Goal: Task Accomplishment & Management: Manage account settings

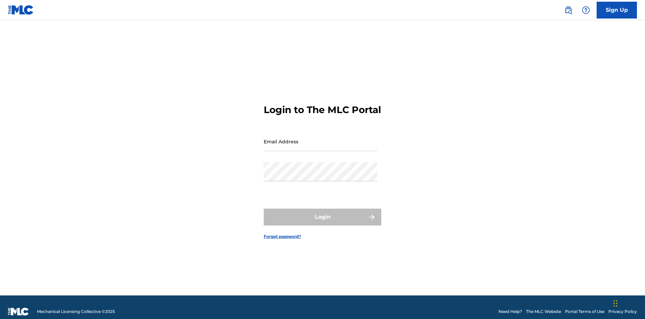
scroll to position [9, 0]
click at [321, 138] on input "Email Address" at bounding box center [321, 141] width 114 height 19
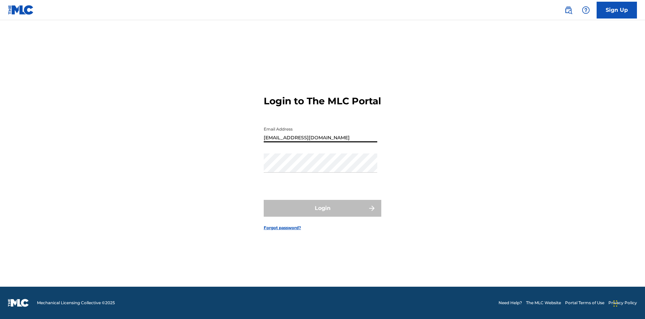
type input "[EMAIL_ADDRESS][DOMAIN_NAME]"
click at [323, 214] on button "Login" at bounding box center [323, 208] width 118 height 17
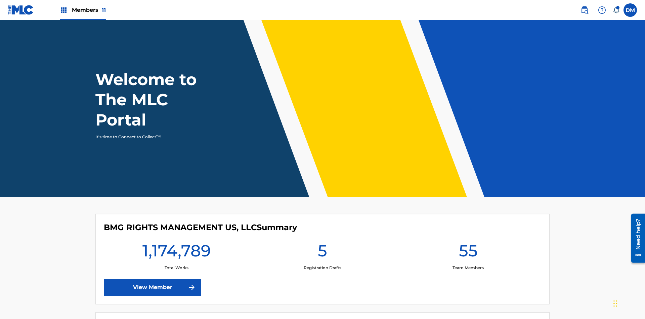
scroll to position [29, 0]
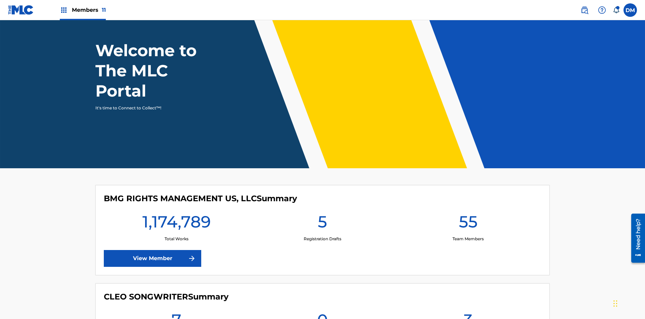
click at [83, 10] on span "Members 11" at bounding box center [89, 10] width 34 height 8
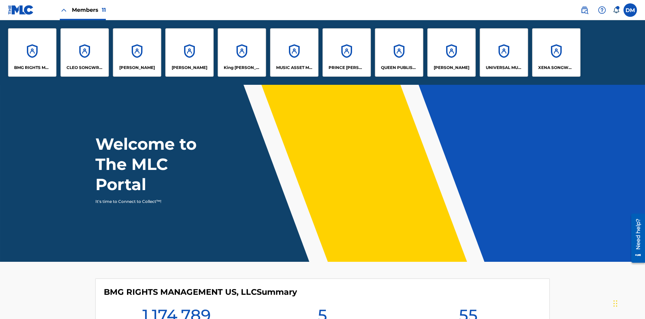
click at [399, 68] on p "QUEEN PUBLISHA" at bounding box center [399, 68] width 37 height 6
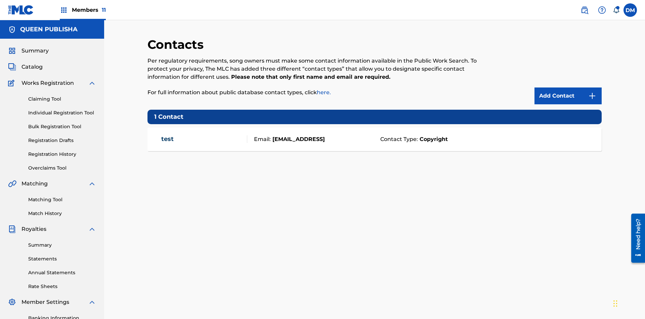
click at [83, 10] on span "Members 11" at bounding box center [89, 10] width 34 height 8
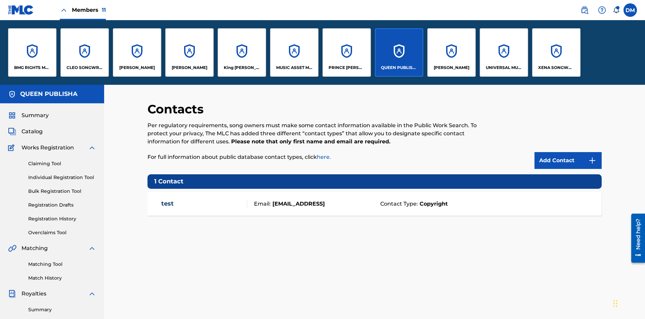
click at [137, 68] on p "[PERSON_NAME]" at bounding box center [137, 68] width 36 height 6
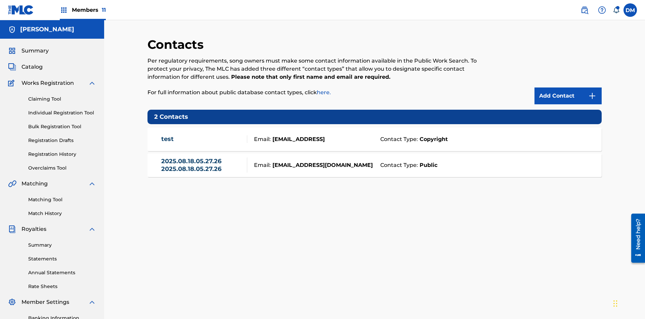
scroll to position [98, 0]
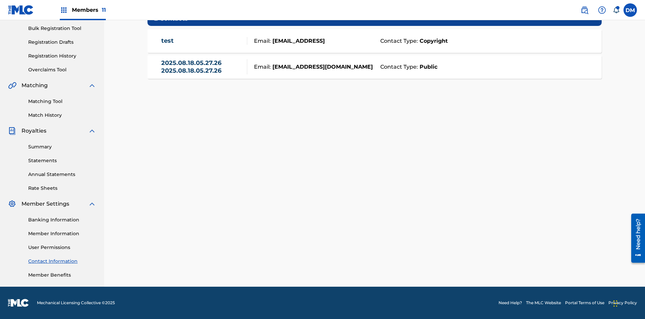
click at [427, 67] on strong "Public" at bounding box center [427, 67] width 19 height 8
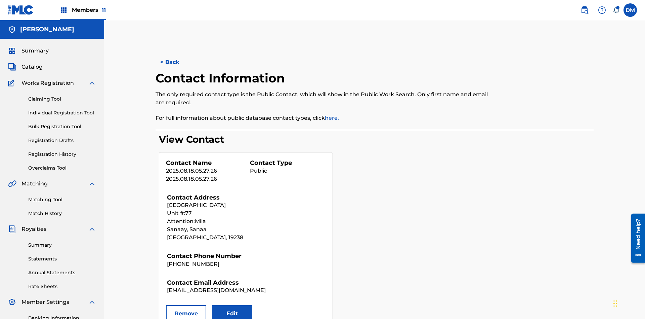
click at [186, 305] on button "Remove" at bounding box center [186, 313] width 40 height 17
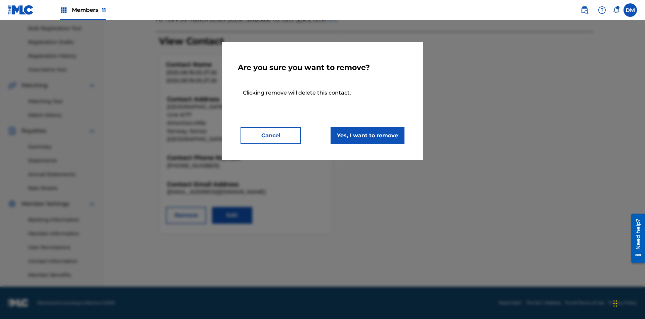
click at [368, 135] on button "Yes, I want to remove" at bounding box center [368, 135] width 74 height 17
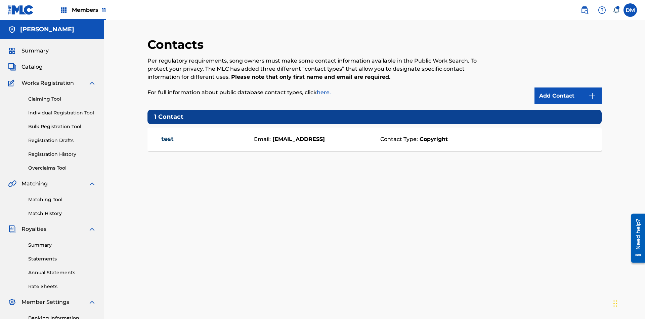
click at [83, 10] on span "Members 11" at bounding box center [89, 10] width 34 height 8
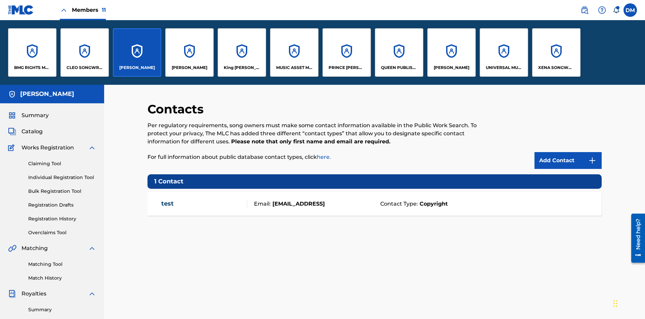
click at [399, 68] on p "QUEEN PUBLISHA" at bounding box center [399, 68] width 37 height 6
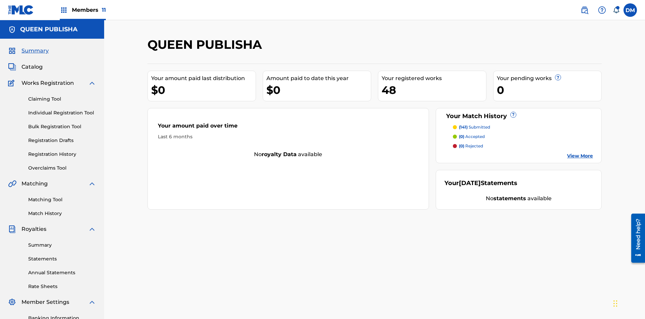
click at [32, 63] on span "Catalog" at bounding box center [32, 67] width 21 height 8
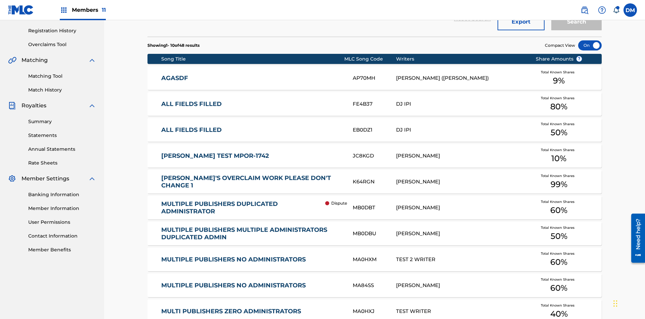
click at [590, 45] on div at bounding box center [590, 45] width 24 height 10
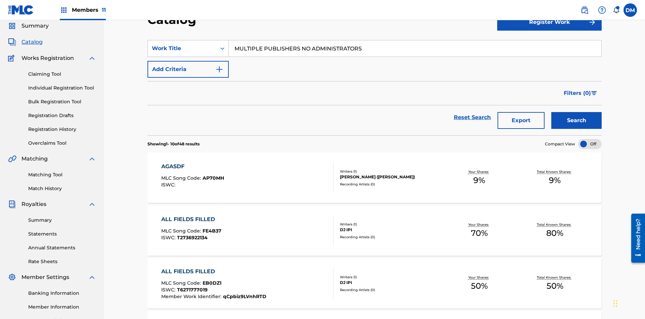
type input "MULTIPLE PUBLISHERS NO ADMINISTRATORS"
click at [577, 112] on button "Search" at bounding box center [577, 120] width 50 height 17
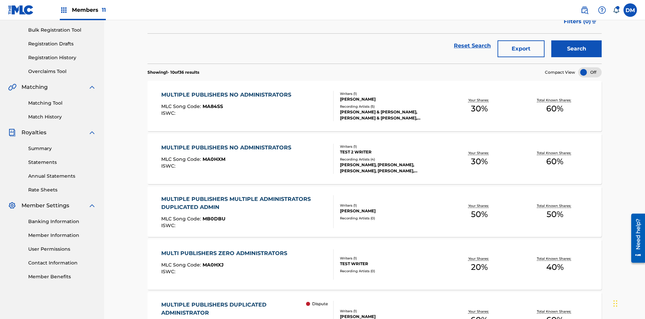
click at [212, 103] on span "MA84SS" at bounding box center [213, 106] width 21 height 6
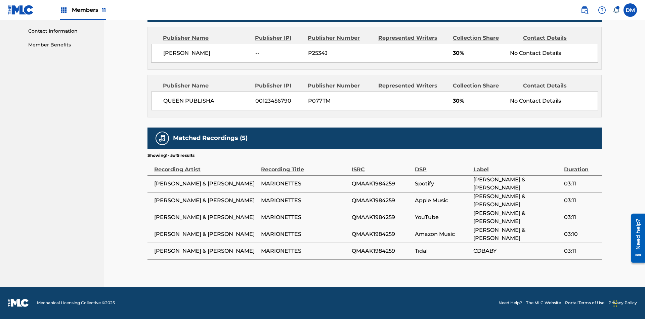
scroll to position [3, 0]
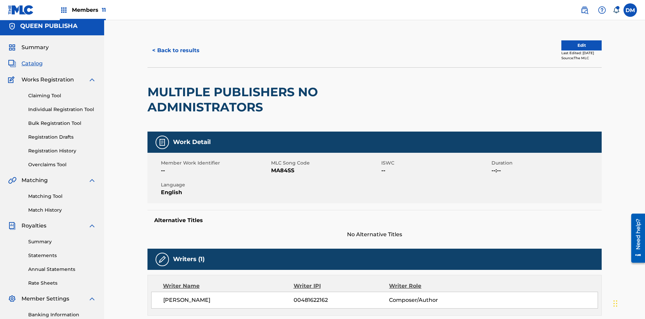
click at [574, 45] on button "Edit" at bounding box center [582, 45] width 40 height 10
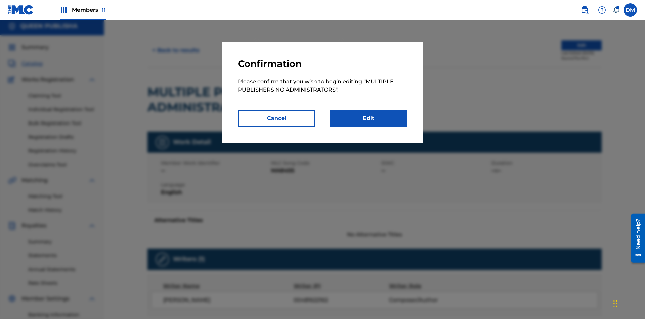
click at [369, 118] on link "Edit" at bounding box center [368, 118] width 77 height 17
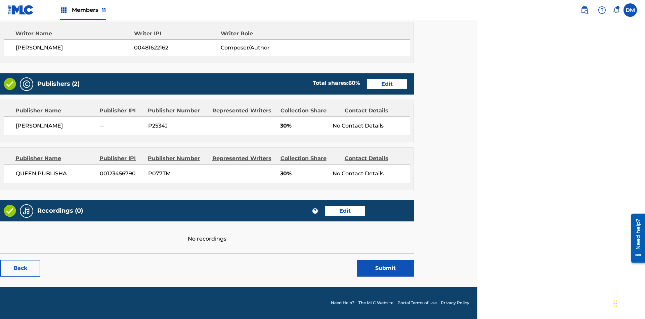
scroll to position [256, 168]
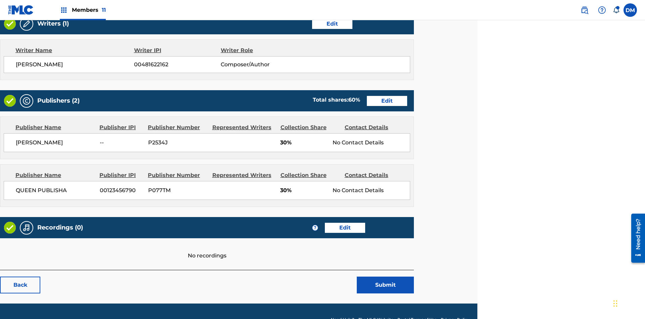
click at [83, 10] on span "Members 11" at bounding box center [89, 10] width 34 height 8
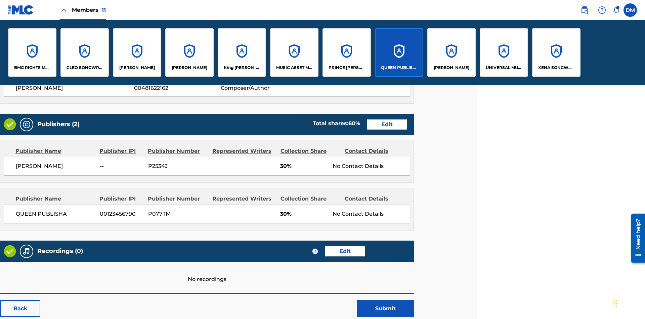
click at [399, 68] on p "QUEEN PUBLISHA" at bounding box center [399, 68] width 37 height 6
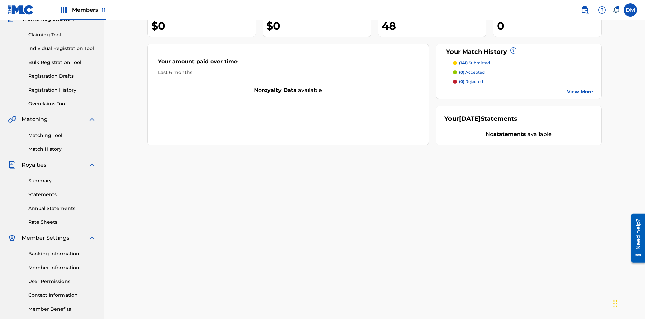
click at [62, 291] on link "Contact Information" at bounding box center [62, 294] width 68 height 7
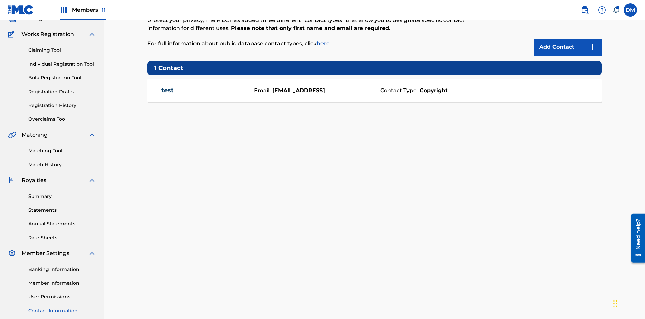
click at [593, 44] on img at bounding box center [592, 47] width 8 height 8
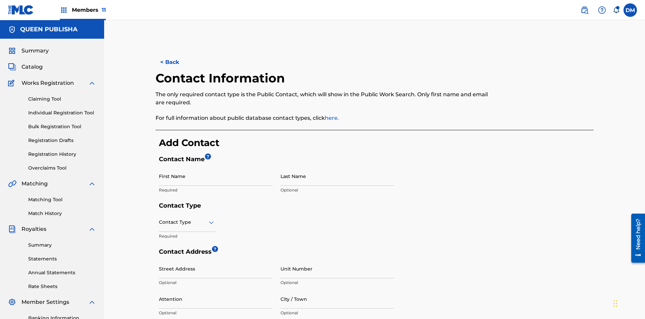
click at [216, 166] on input "First Name" at bounding box center [216, 175] width 114 height 19
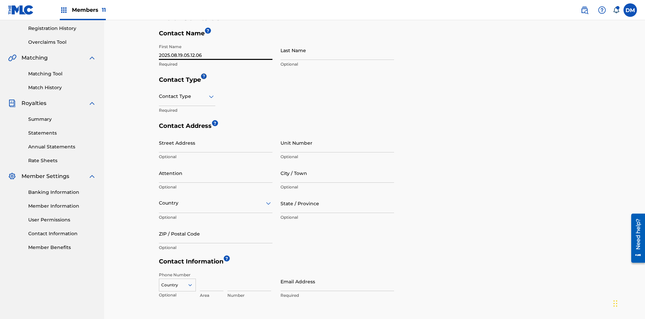
type input "2025.08.19.05.12.06"
click at [337, 50] on input "Last Name" at bounding box center [338, 50] width 114 height 19
type input "2025.08.19.05.12.06"
click at [159, 93] on input "text" at bounding box center [159, 96] width 1 height 7
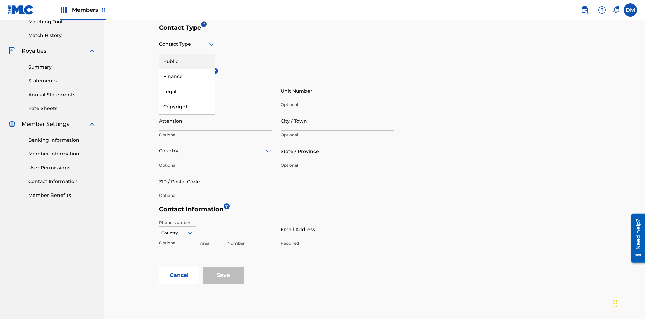
click at [187, 61] on div "Public" at bounding box center [187, 61] width 56 height 15
click at [337, 111] on input "City / Town" at bounding box center [338, 120] width 114 height 19
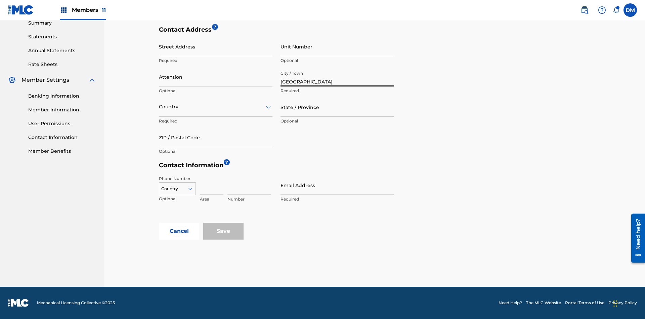
scroll to position [218, 0]
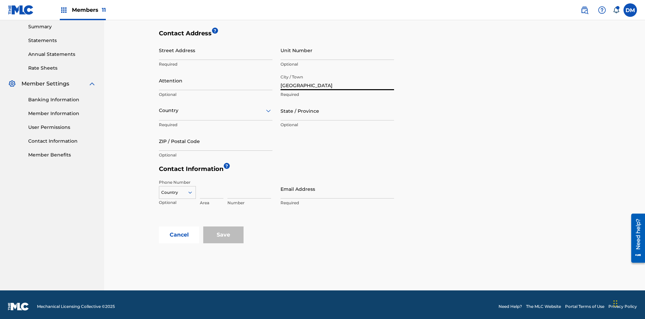
type input "[GEOGRAPHIC_DATA]"
click at [216, 50] on input "Street Address" at bounding box center [216, 50] width 114 height 19
type input "[PERSON_NAME] 13"
click at [337, 50] on input "Unit Number" at bounding box center [338, 50] width 114 height 19
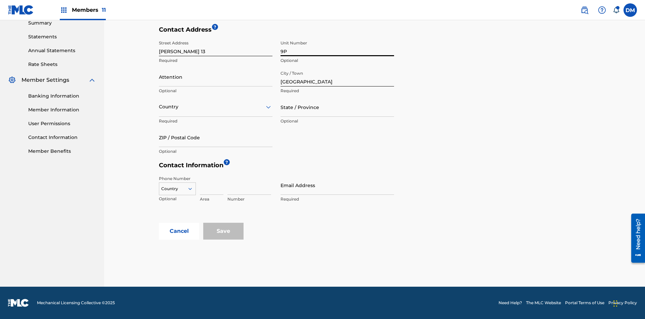
type input "9P"
click at [216, 77] on input "Attention" at bounding box center [216, 76] width 114 height 19
type input "[PERSON_NAME]"
click at [159, 107] on input "text" at bounding box center [159, 106] width 1 height 7
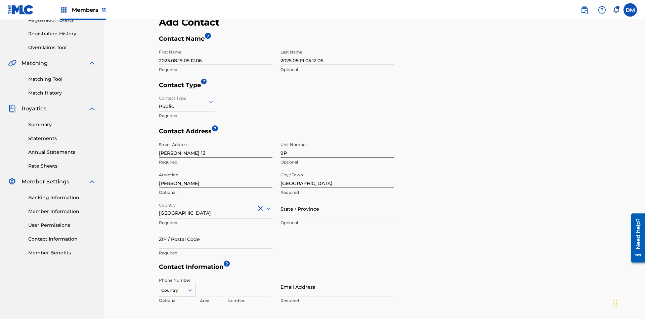
click at [337, 199] on input "State / Province" at bounding box center [338, 208] width 114 height 19
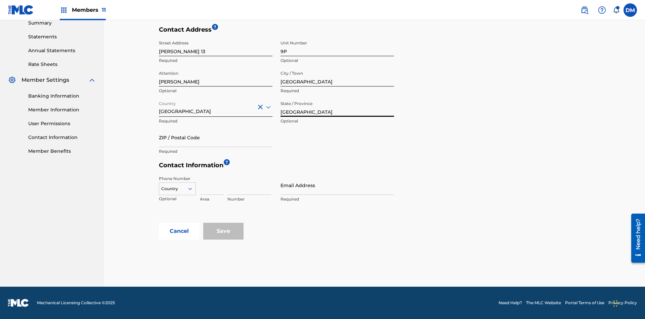
type input "[GEOGRAPHIC_DATA]"
click at [216, 137] on input "ZIP / Postal Code" at bounding box center [216, 137] width 114 height 19
type input "68080"
click at [193, 189] on icon at bounding box center [190, 189] width 6 height 6
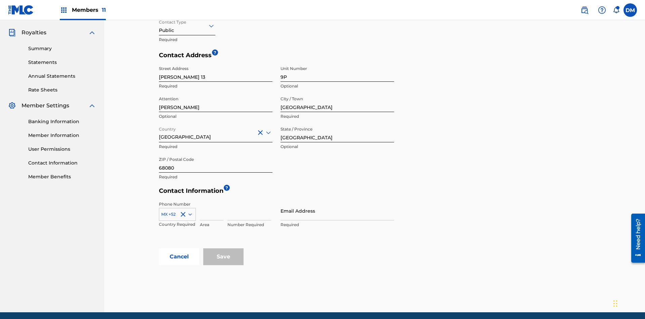
click at [212, 201] on input at bounding box center [212, 210] width 24 height 19
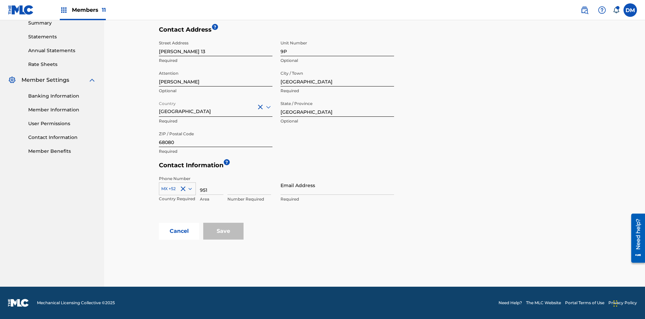
type input "951"
click at [249, 185] on input at bounding box center [250, 184] width 44 height 19
type input "5185312"
click at [337, 185] on input "Email Address" at bounding box center [338, 184] width 114 height 19
type input "[EMAIL_ADDRESS][DOMAIN_NAME]"
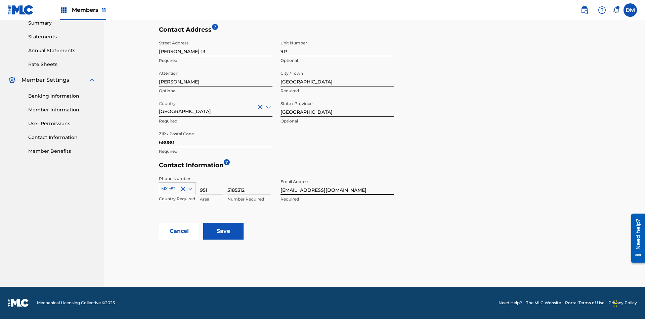
click at [224, 231] on input "Save" at bounding box center [223, 230] width 40 height 17
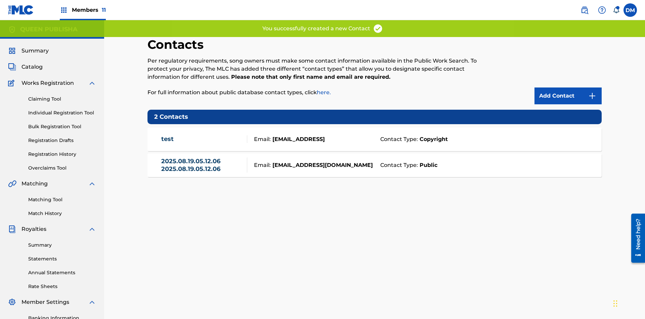
click at [83, 10] on span "Members 11" at bounding box center [89, 10] width 34 height 8
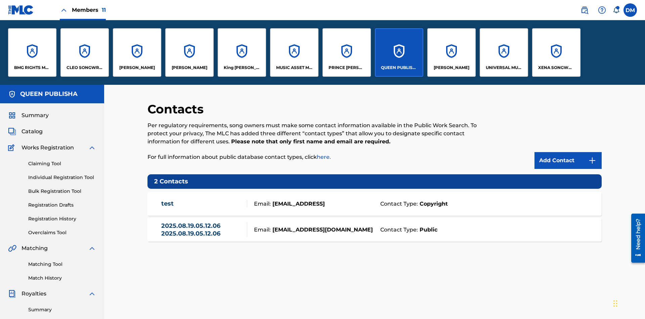
click at [137, 68] on p "[PERSON_NAME]" at bounding box center [137, 68] width 36 height 6
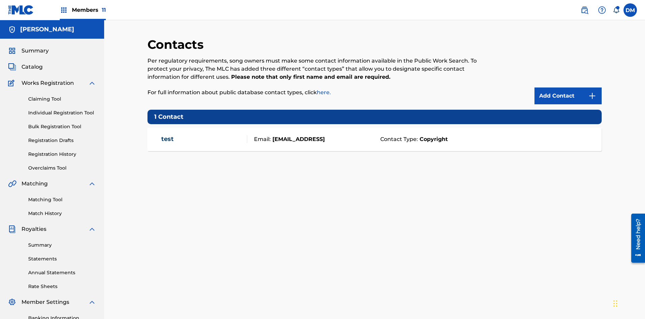
scroll to position [51, 0]
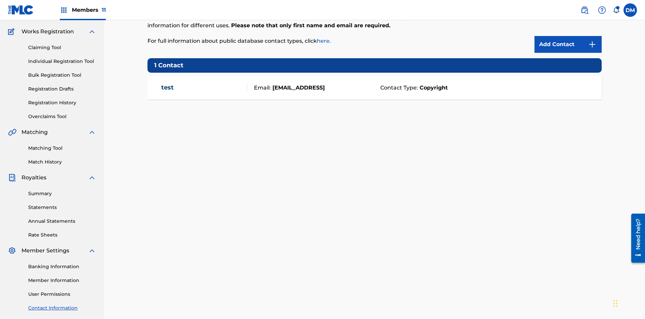
click at [593, 44] on img at bounding box center [592, 44] width 8 height 8
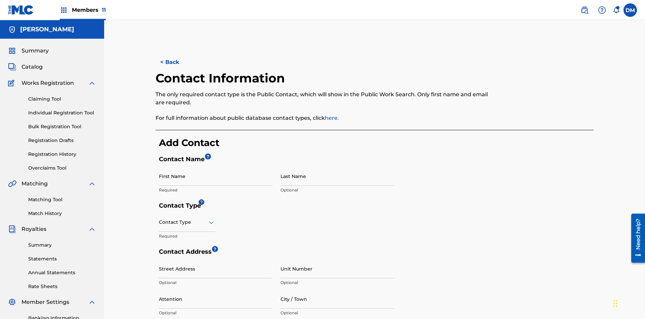
click at [216, 166] on input "First Name" at bounding box center [216, 175] width 114 height 19
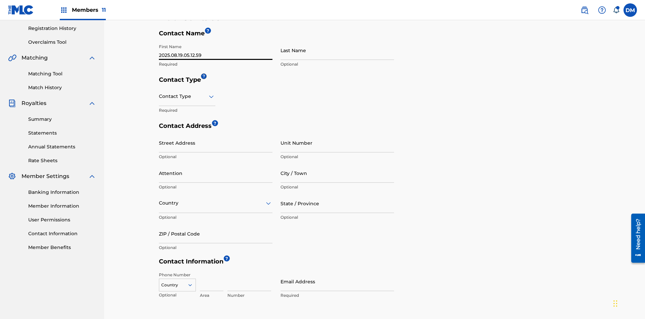
type input "2025.08.19.05.12.59"
click at [337, 50] on input "Last Name" at bounding box center [338, 50] width 114 height 19
type input "2025.08.19.05.12.59"
click at [159, 93] on input "text" at bounding box center [159, 96] width 1 height 7
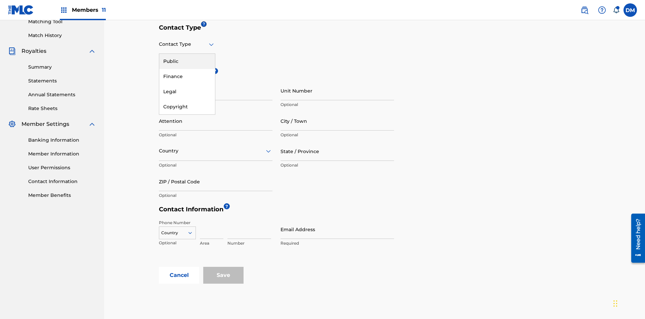
click at [187, 61] on div "Public" at bounding box center [187, 61] width 56 height 15
click at [337, 111] on input "City / Town" at bounding box center [338, 120] width 114 height 19
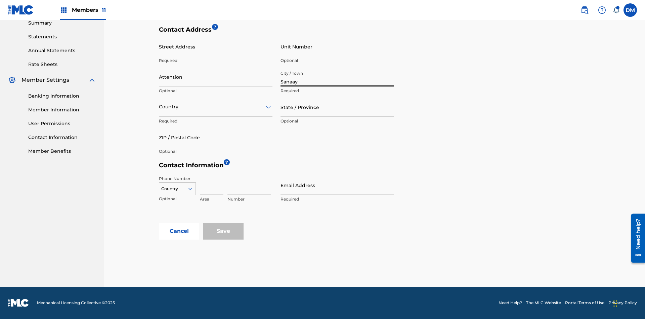
type input "Sanaay"
click at [216, 50] on input "Street Address" at bounding box center [216, 46] width 114 height 19
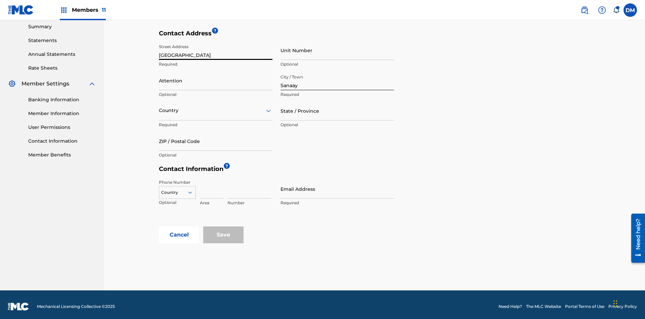
type input "[GEOGRAPHIC_DATA]"
click at [337, 50] on input "Unit Number" at bounding box center [338, 50] width 114 height 19
type input "77"
click at [216, 77] on input "Attention" at bounding box center [216, 80] width 114 height 19
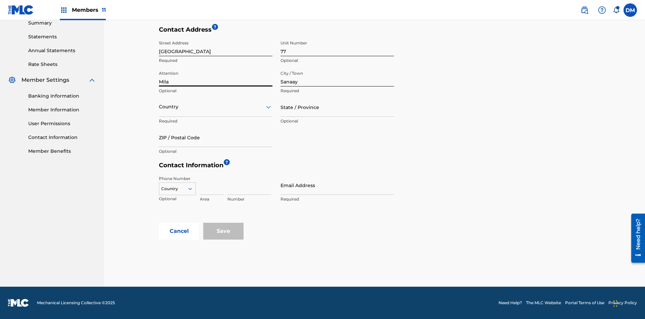
type input "Mila"
click at [159, 107] on input "text" at bounding box center [159, 106] width 1 height 7
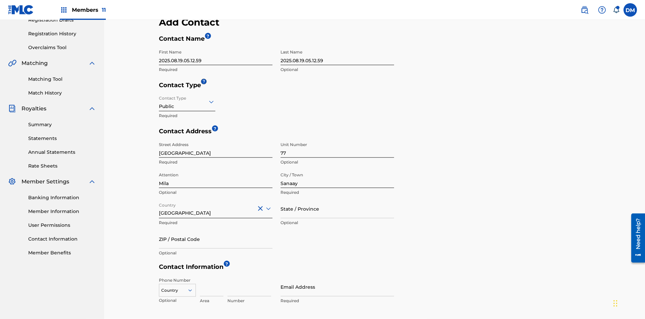
click at [337, 199] on input "State / Province" at bounding box center [338, 208] width 114 height 19
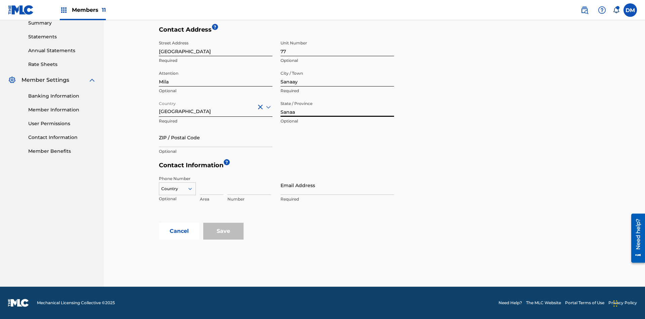
type input "Sanaa"
click at [216, 137] on input "ZIP / Postal Code" at bounding box center [216, 137] width 114 height 19
type input "19238"
click at [193, 189] on icon at bounding box center [190, 189] width 6 height 6
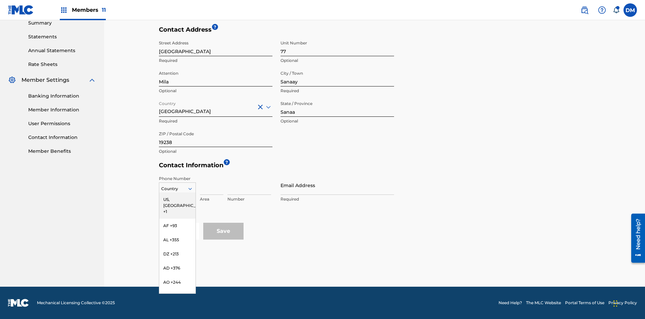
click at [212, 185] on input at bounding box center [212, 184] width 24 height 19
type input "02"
click at [249, 185] on input at bounding box center [250, 184] width 44 height 19
type input "255435"
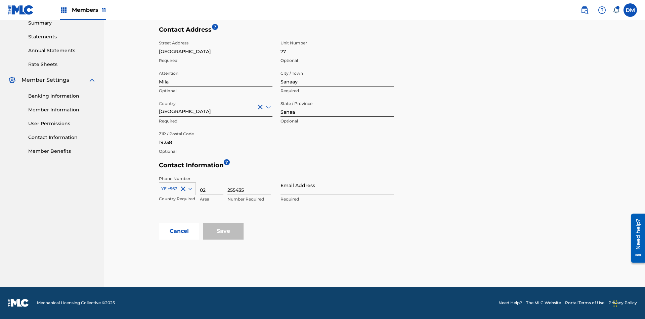
click at [337, 185] on input "Email Address" at bounding box center [338, 184] width 114 height 19
type input "[EMAIL_ADDRESS][DOMAIN_NAME]"
click at [224, 231] on input "Save" at bounding box center [223, 230] width 40 height 17
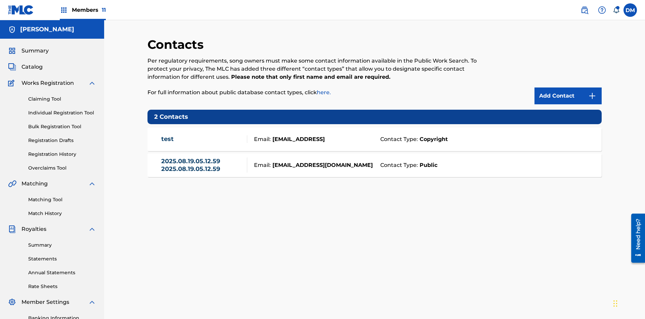
click at [83, 10] on span "Members 11" at bounding box center [89, 10] width 34 height 8
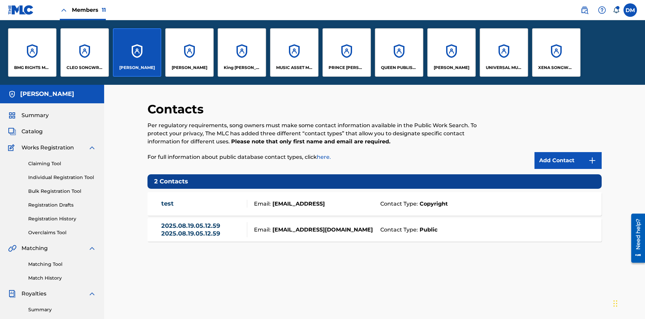
click at [137, 68] on p "[PERSON_NAME]" at bounding box center [137, 68] width 36 height 6
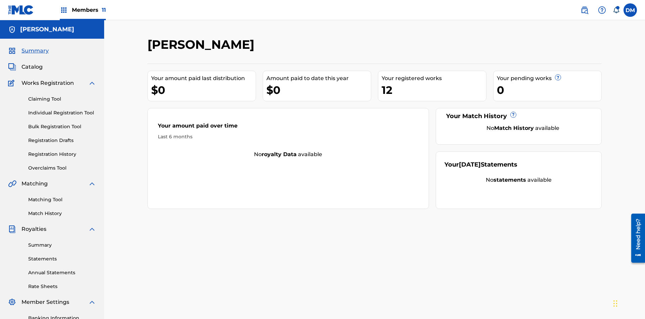
click at [32, 63] on span "Catalog" at bounding box center [32, 67] width 21 height 8
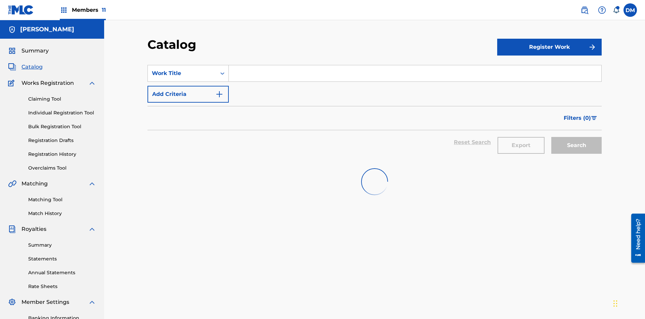
click at [415, 65] on input "Search Form" at bounding box center [415, 73] width 373 height 16
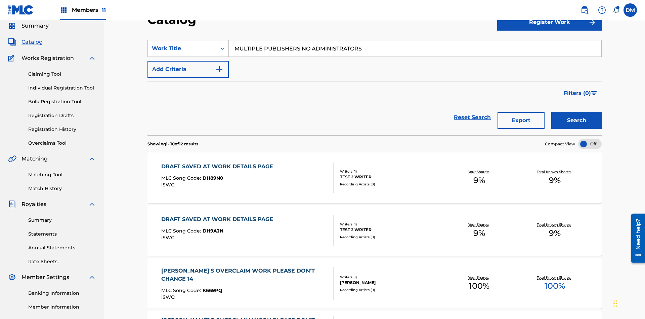
type input "MULTIPLE PUBLISHERS NO ADMINISTRATORS"
click at [577, 112] on button "Search" at bounding box center [577, 120] width 50 height 17
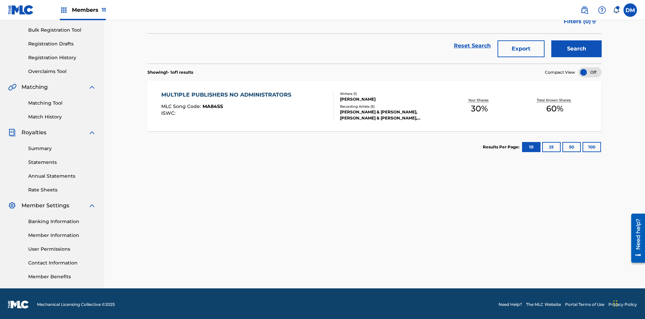
click at [212, 105] on span "MA84SS" at bounding box center [213, 106] width 21 height 6
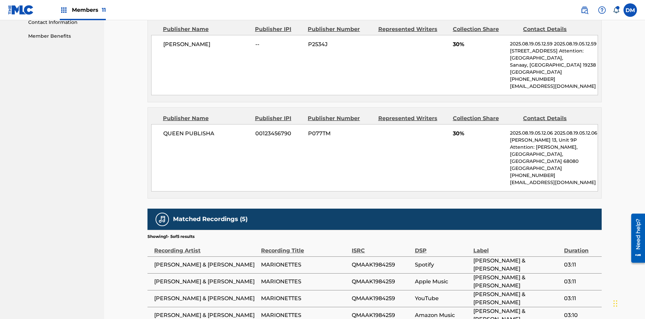
scroll to position [3, 0]
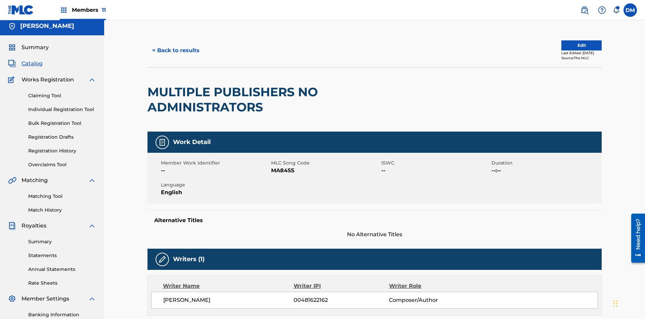
click at [574, 45] on button "Edit" at bounding box center [582, 45] width 40 height 10
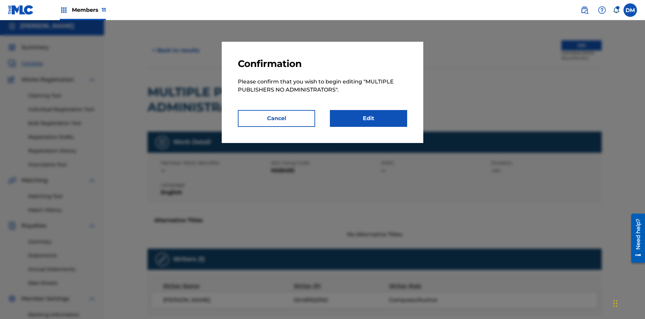
click at [369, 118] on link "Edit" at bounding box center [368, 118] width 77 height 17
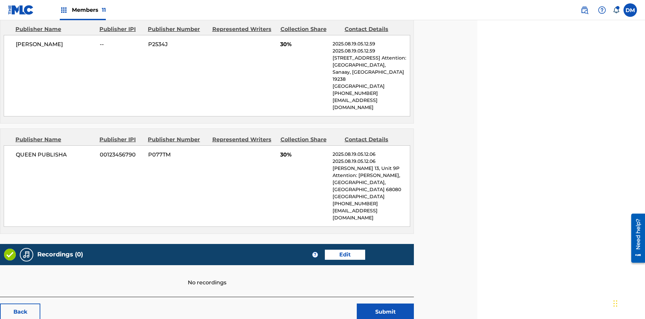
scroll to position [337, 168]
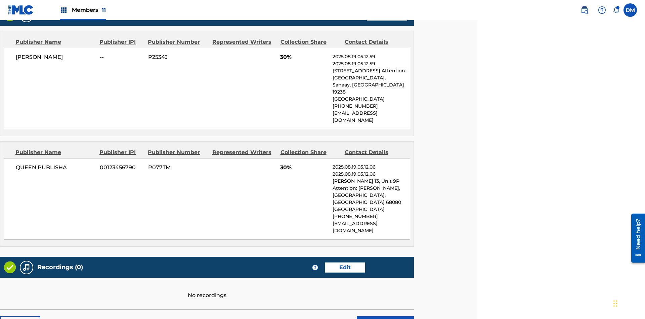
click at [83, 10] on span "Members 11" at bounding box center [89, 10] width 34 height 8
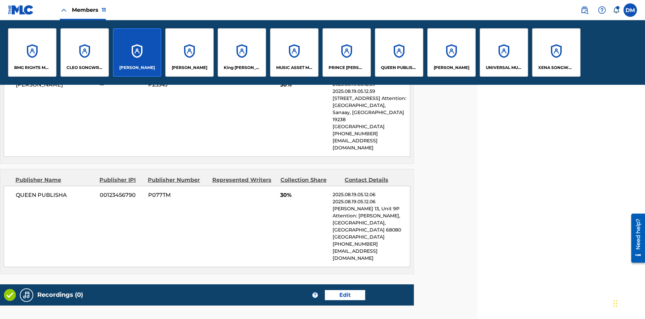
click at [399, 68] on p "QUEEN PUBLISHA" at bounding box center [399, 68] width 37 height 6
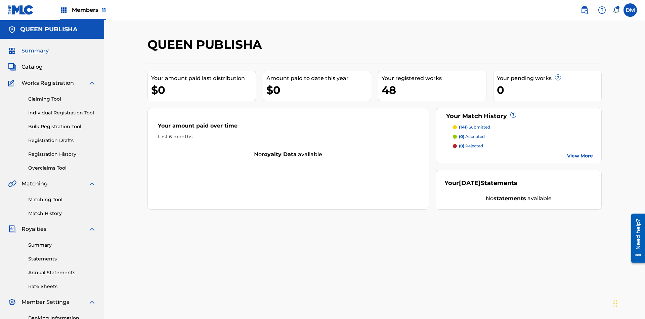
click at [32, 63] on span "Catalog" at bounding box center [32, 67] width 21 height 8
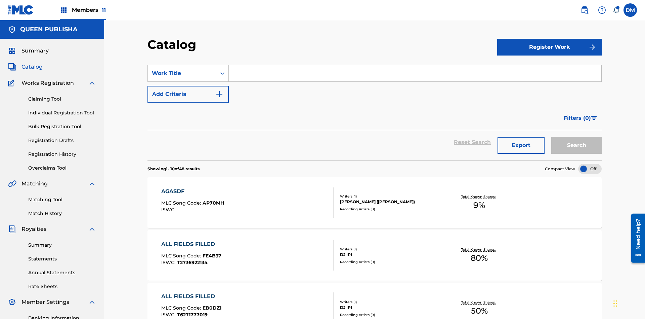
click at [415, 65] on input "Search Form" at bounding box center [415, 73] width 373 height 16
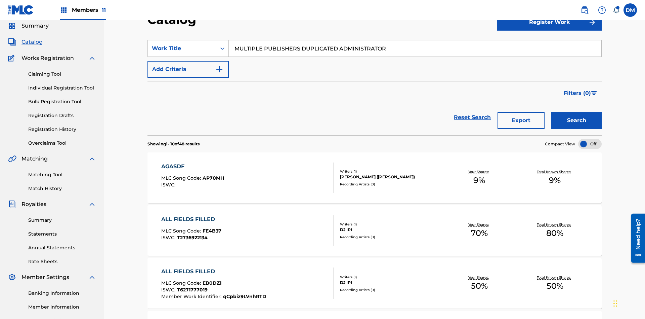
scroll to position [96, 0]
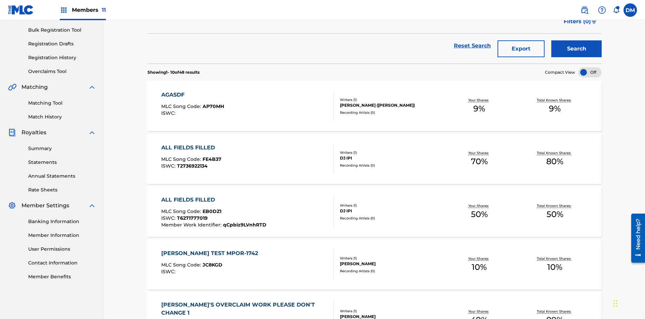
type input "MULTIPLE PUBLISHERS DUPLICATED ADMINISTRATOR"
click at [577, 49] on button "Search" at bounding box center [577, 48] width 50 height 17
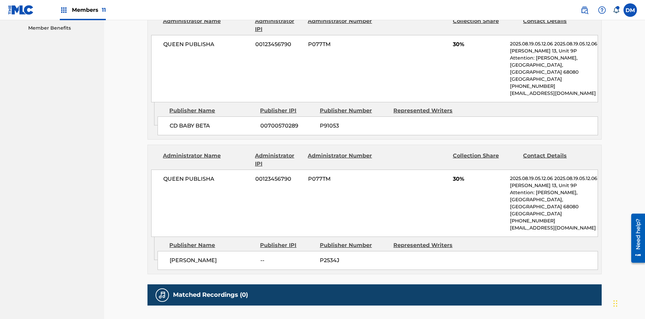
scroll to position [3, 0]
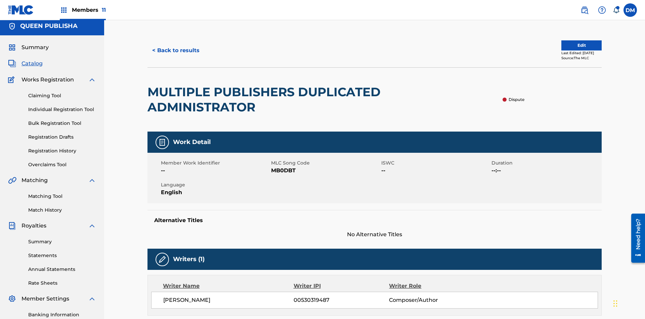
click at [568, 45] on button "Edit" at bounding box center [582, 45] width 40 height 10
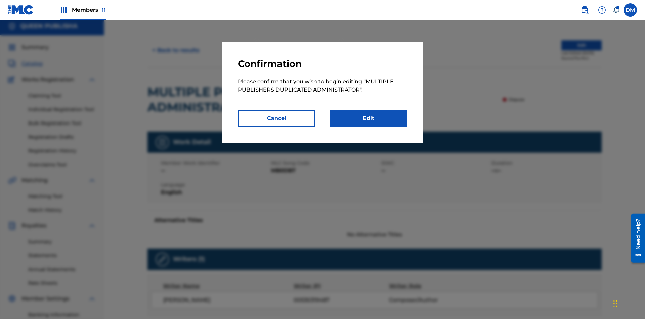
click at [369, 118] on link "Edit" at bounding box center [368, 118] width 77 height 17
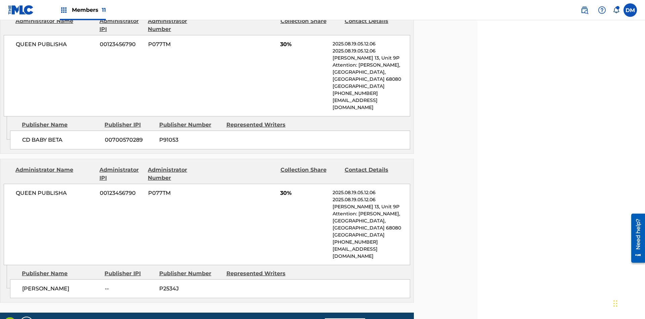
scroll to position [345, 168]
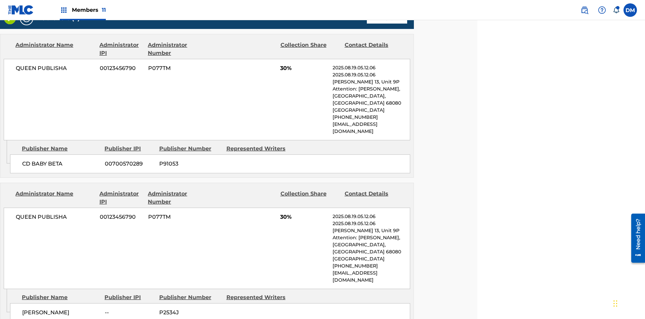
click at [83, 10] on span "Members 11" at bounding box center [89, 10] width 34 height 8
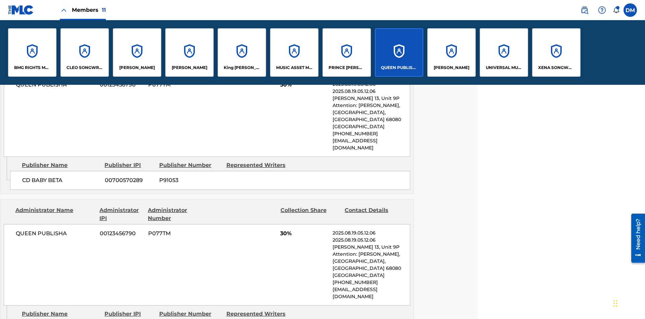
scroll to position [0, 0]
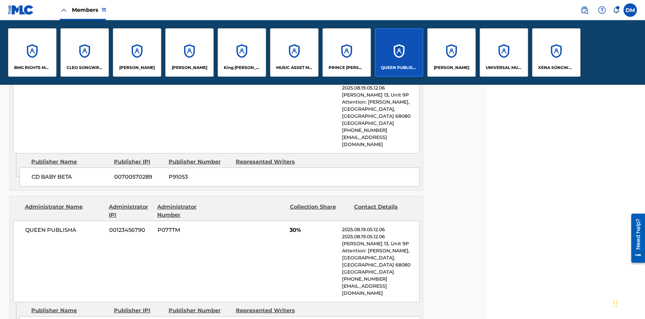
click at [399, 68] on p "QUEEN PUBLISHA" at bounding box center [399, 68] width 37 height 6
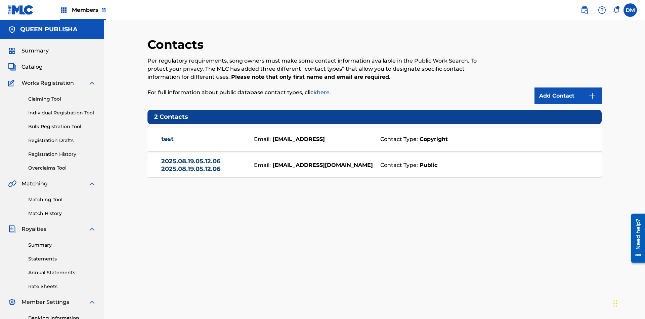
scroll to position [98, 0]
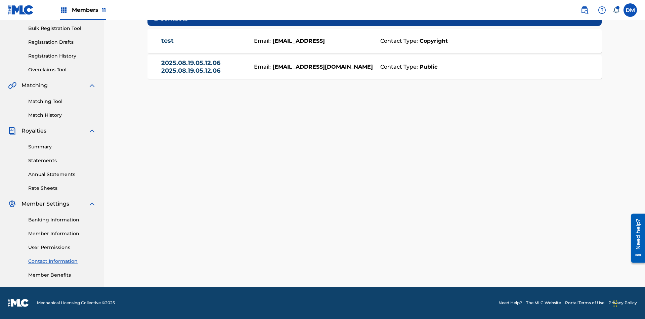
click at [427, 67] on strong "Public" at bounding box center [427, 67] width 19 height 8
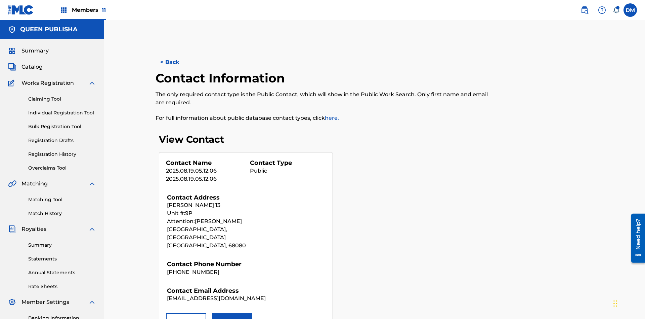
click at [186, 313] on button "Remove" at bounding box center [186, 321] width 40 height 17
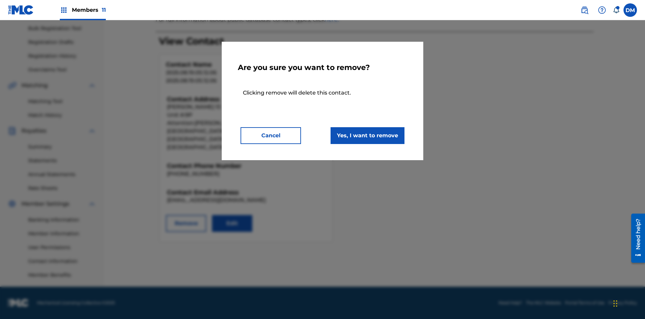
click at [368, 135] on button "Yes, I want to remove" at bounding box center [368, 135] width 74 height 17
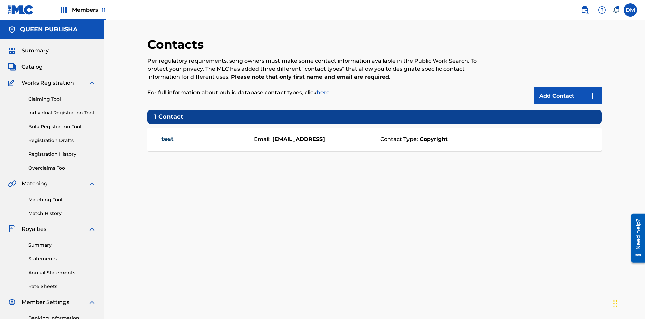
click at [83, 10] on span "Members 11" at bounding box center [89, 10] width 34 height 8
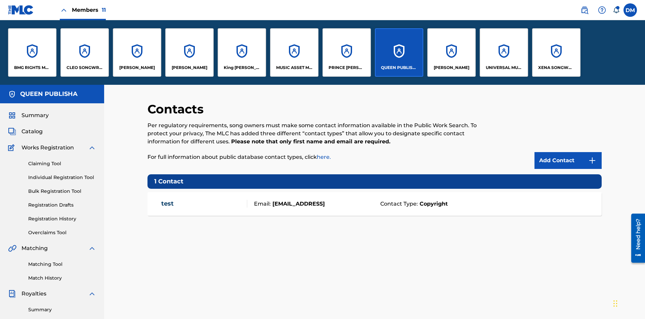
click at [399, 68] on p "QUEEN PUBLISHA" at bounding box center [399, 68] width 37 height 6
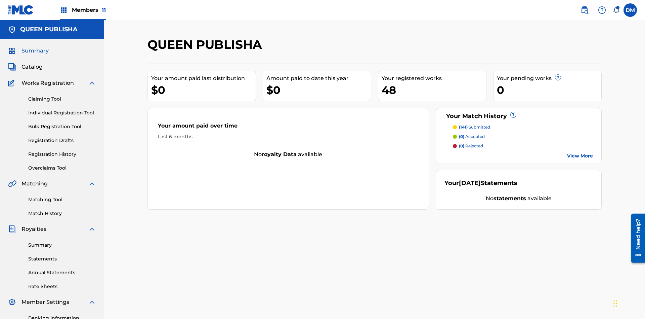
click at [32, 63] on span "Catalog" at bounding box center [32, 67] width 21 height 8
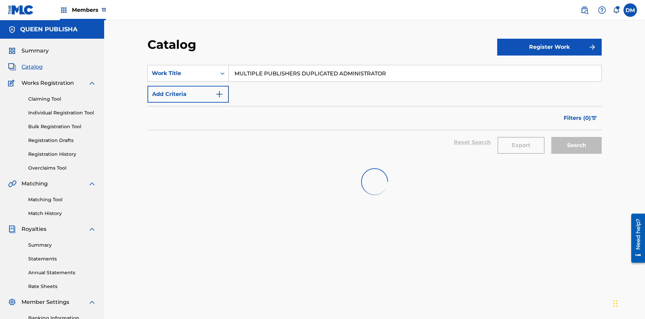
click at [415, 65] on input "MULTIPLE PUBLISHERS DUPLICATED ADMINISTRATOR" at bounding box center [415, 73] width 373 height 16
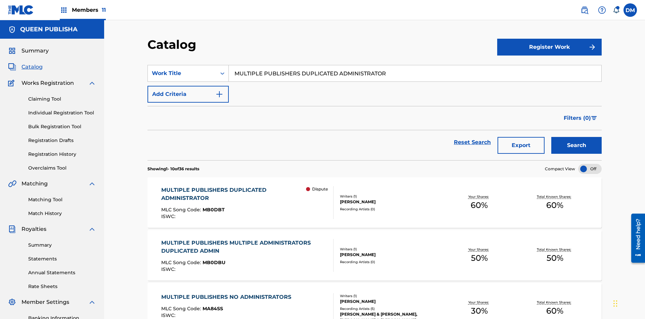
scroll to position [25, 0]
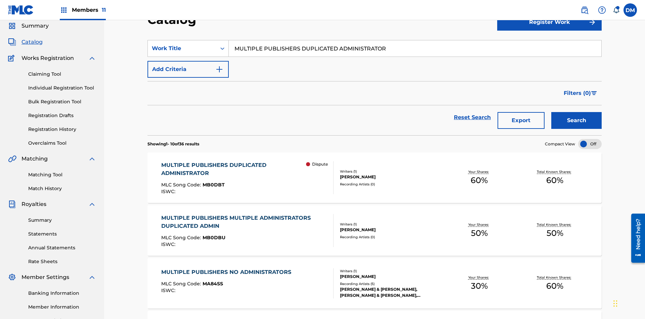
type input "MULTIPLE PUBLISHERS DUPLICATED ADMINISTRATOR"
click at [577, 112] on button "Search" at bounding box center [577, 120] width 50 height 17
